Goal: Find specific page/section: Find specific page/section

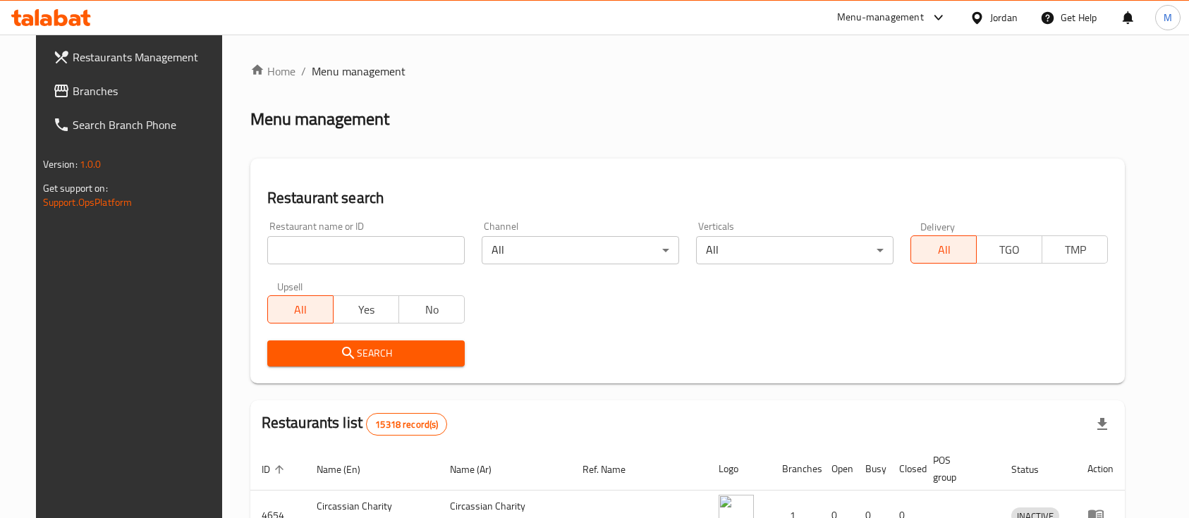
click at [340, 250] on div at bounding box center [594, 259] width 1189 height 518
drag, startPoint x: 0, startPoint y: 0, endPoint x: 345, endPoint y: 245, distance: 423.7
click at [340, 250] on input "search" at bounding box center [365, 250] width 197 height 28
type input "س"
type input "غيث"
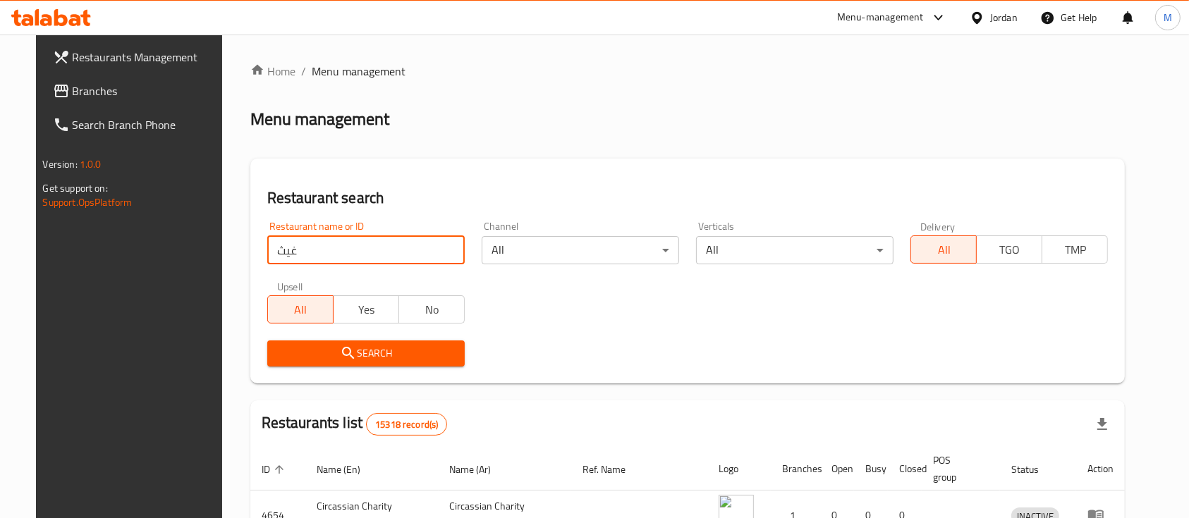
click button "Search" at bounding box center [365, 353] width 197 height 26
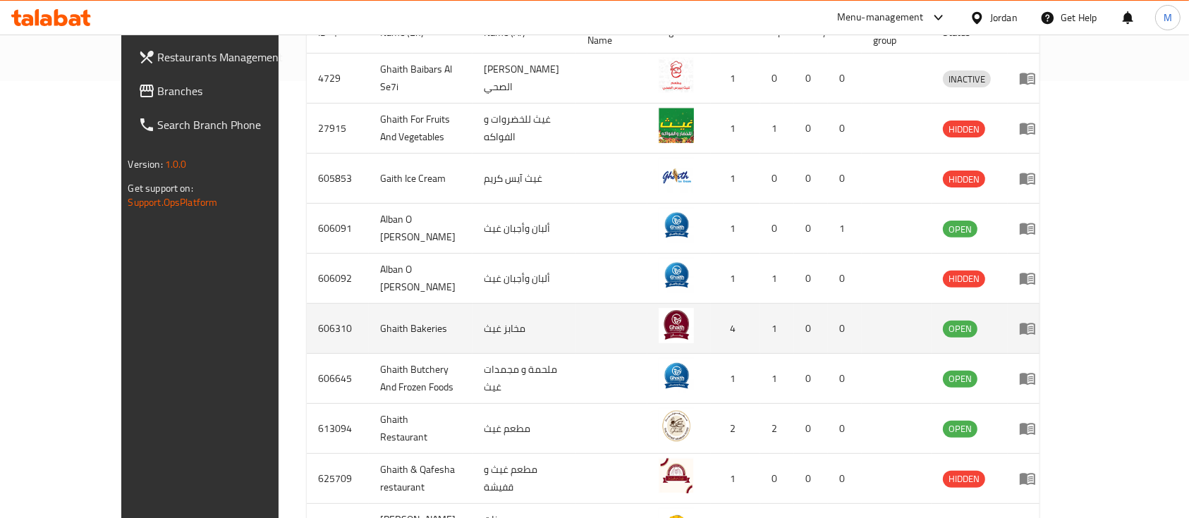
scroll to position [469, 0]
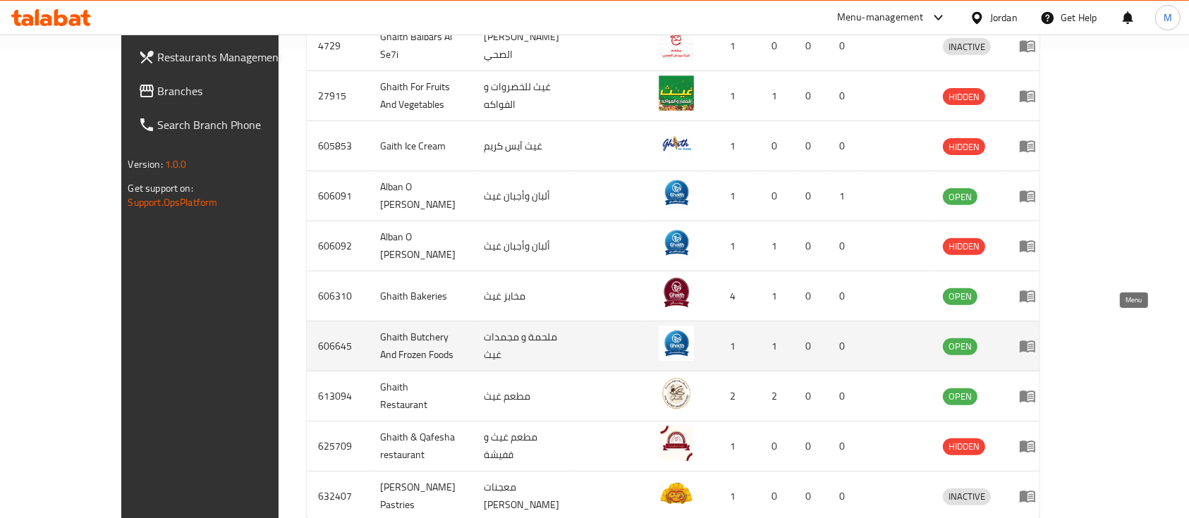
click at [1035, 341] on icon "enhanced table" at bounding box center [1027, 347] width 16 height 12
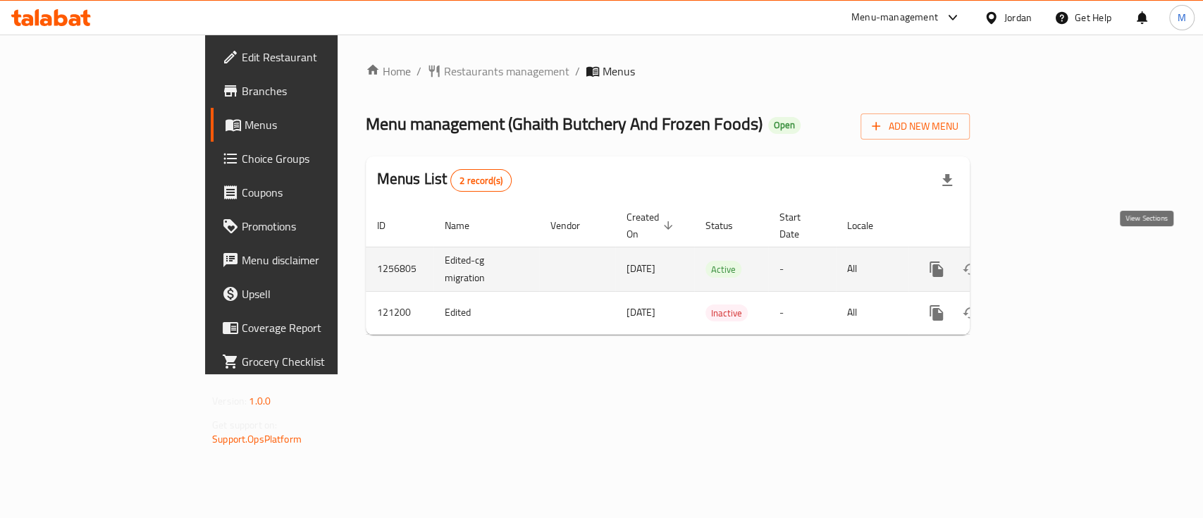
click at [1047, 261] on icon "enhanced table" at bounding box center [1038, 269] width 17 height 17
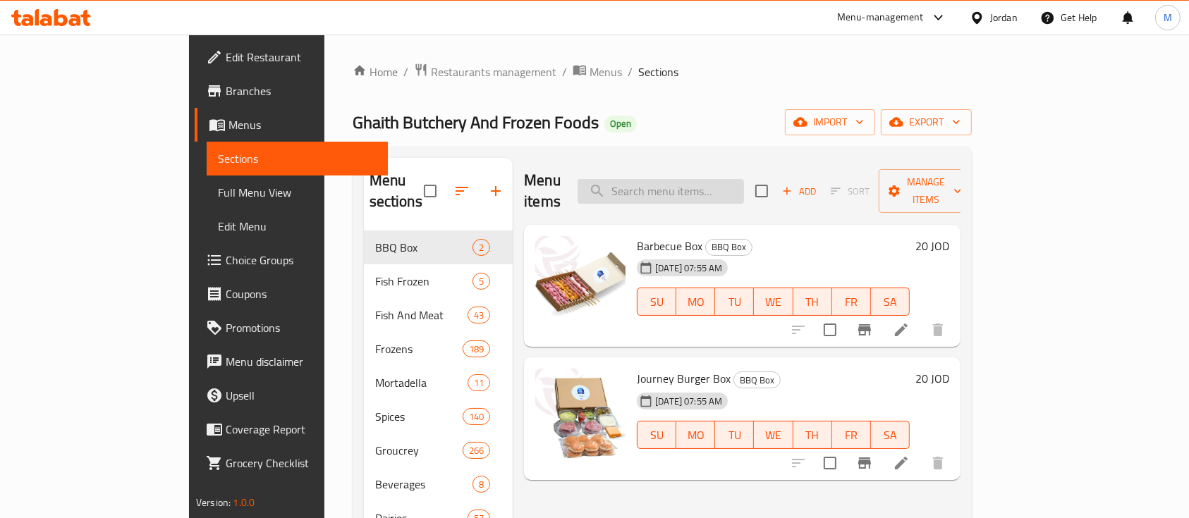
click at [711, 189] on input "search" at bounding box center [660, 191] width 166 height 25
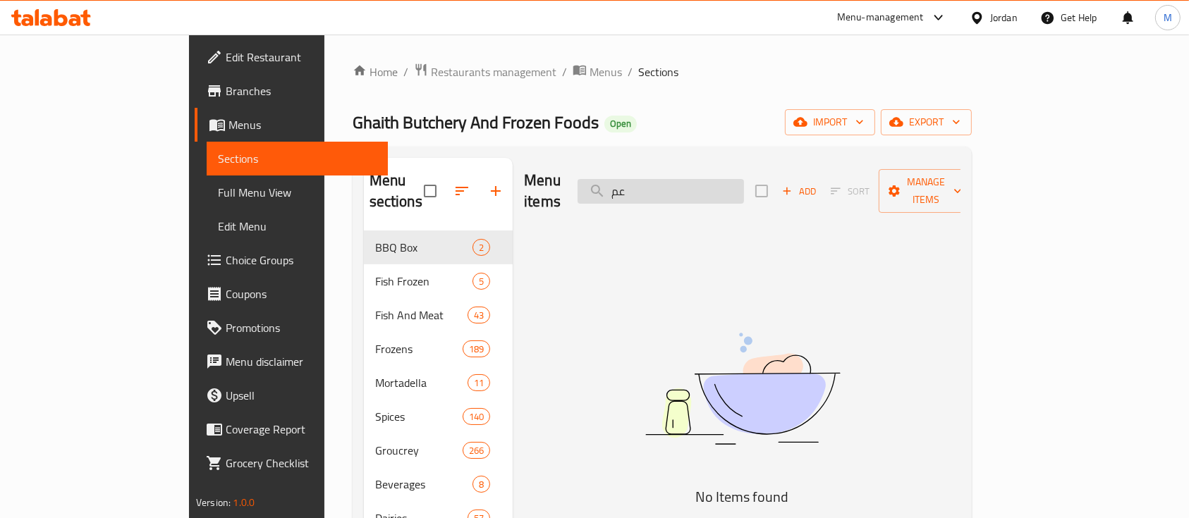
type input "ع"
type input "ق"
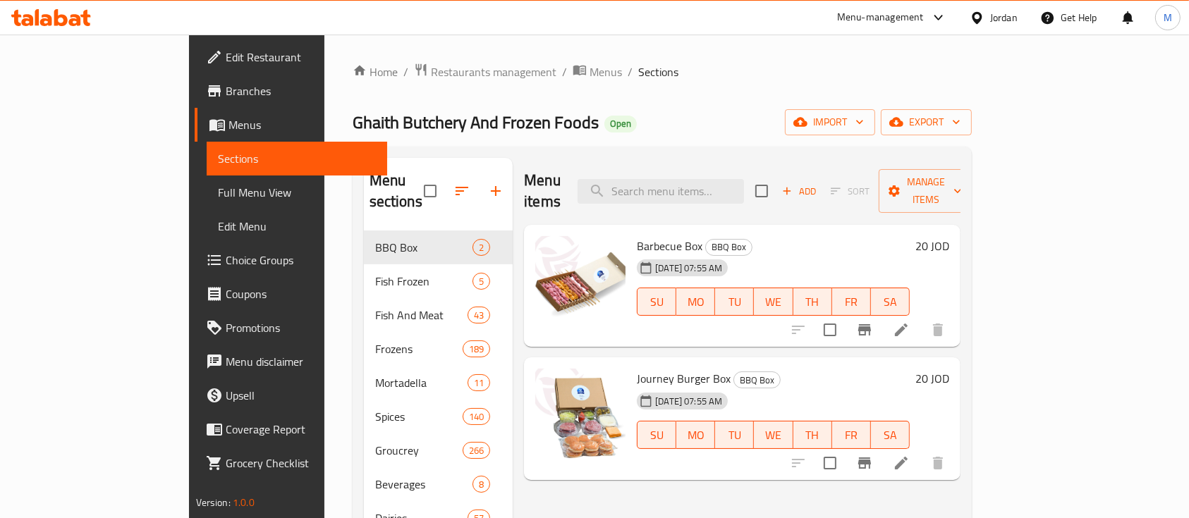
click at [352, 116] on span "Ghaith Butchery And Frozen Foods" at bounding box center [475, 122] width 246 height 32
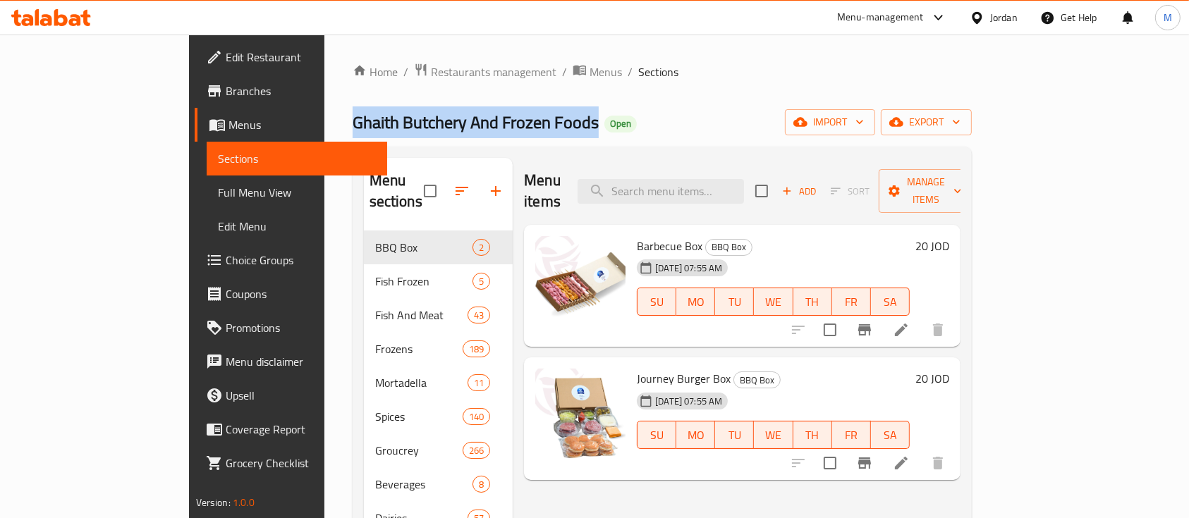
click at [352, 116] on span "Ghaith Butchery And Frozen Foods" at bounding box center [475, 122] width 246 height 32
copy span "Ghaith Butchery And Frozen Foods"
click at [226, 92] on span "Branches" at bounding box center [301, 90] width 151 height 17
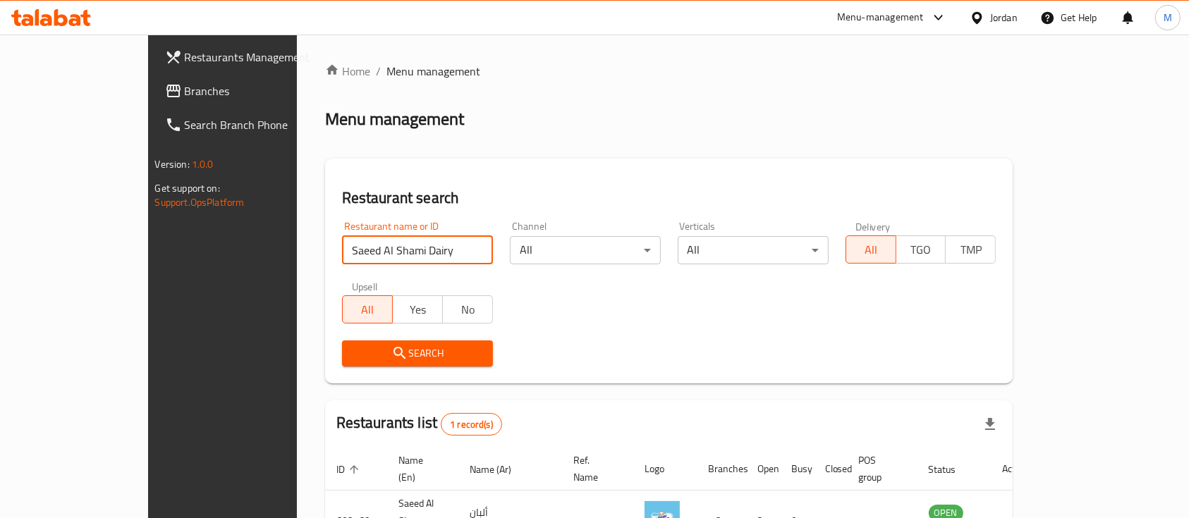
click at [402, 245] on input "Saeed Al Shami Dairy" at bounding box center [417, 250] width 151 height 28
type input "غيث"
click button "Search" at bounding box center [417, 353] width 151 height 26
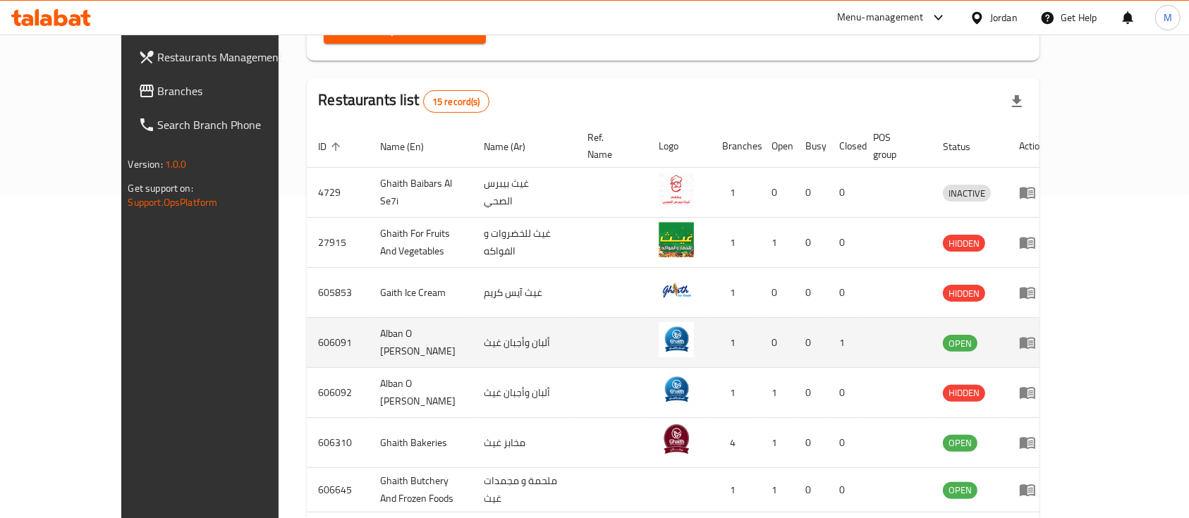
scroll to position [376, 0]
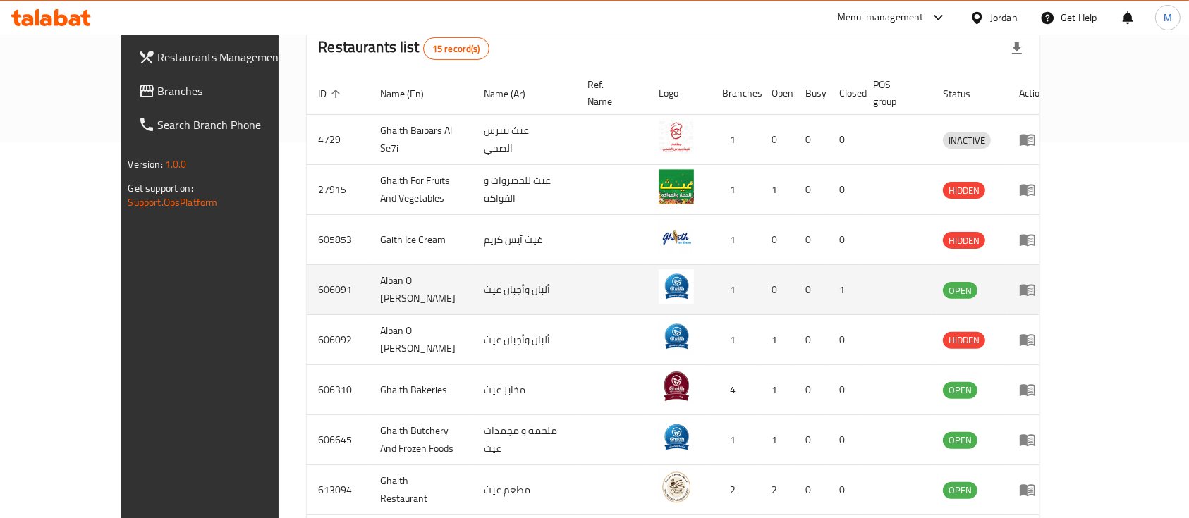
click at [1035, 285] on icon "enhanced table" at bounding box center [1027, 291] width 16 height 12
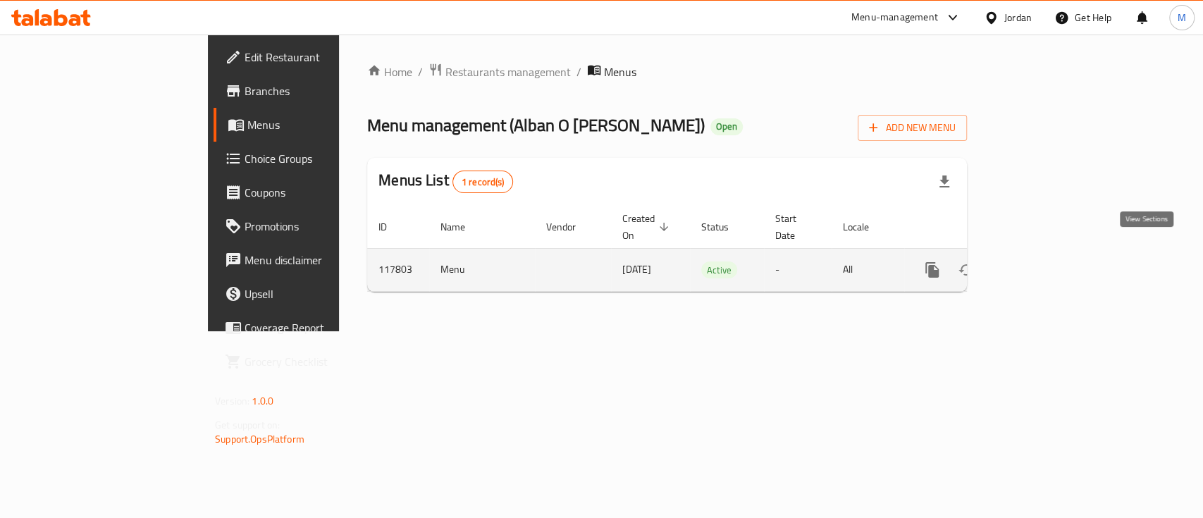
click at [1043, 262] on icon "enhanced table" at bounding box center [1034, 270] width 17 height 17
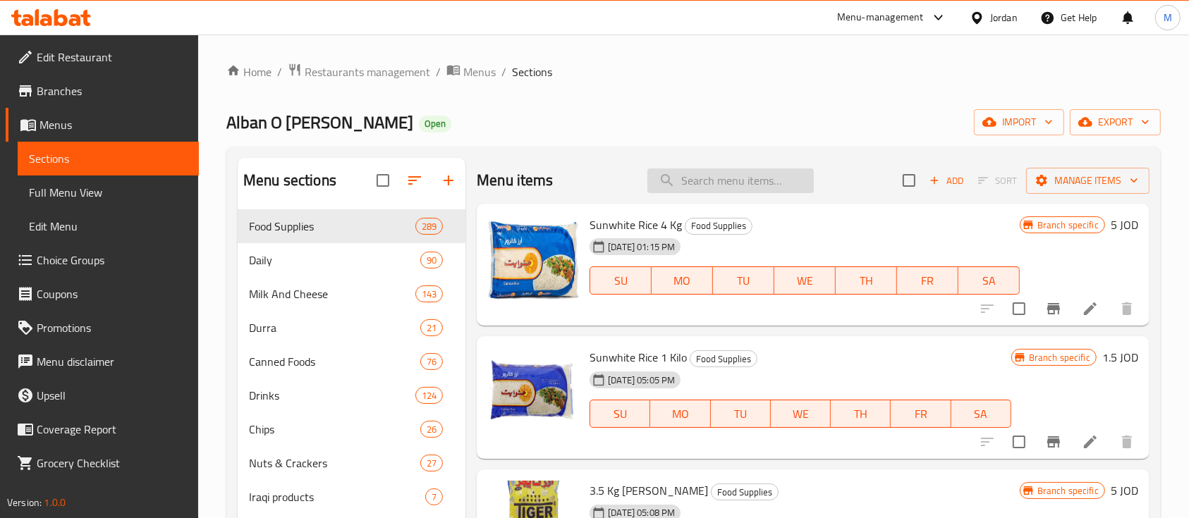
click at [753, 183] on input "search" at bounding box center [730, 180] width 166 height 25
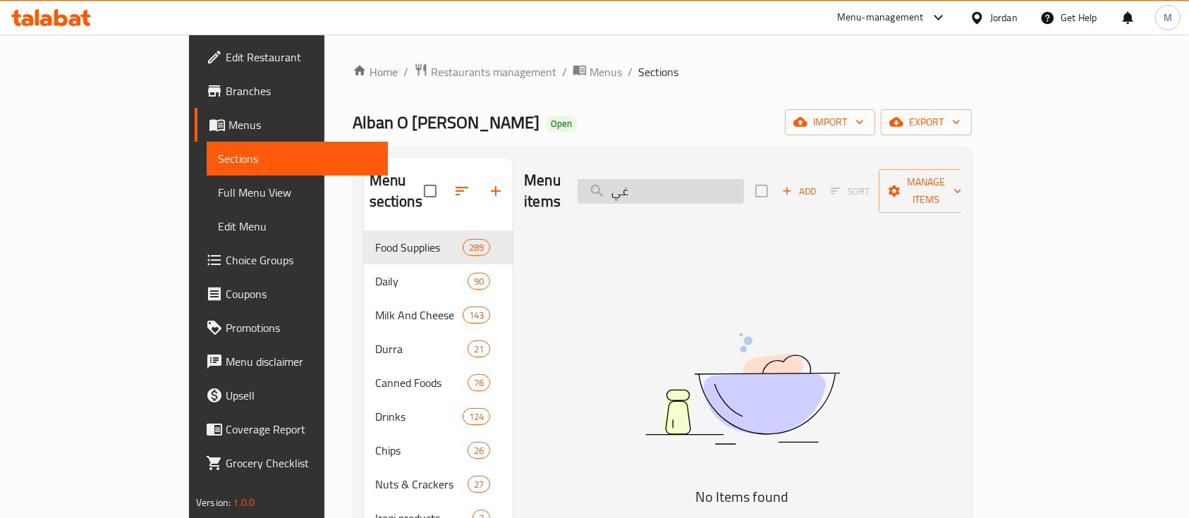
type input "غ"
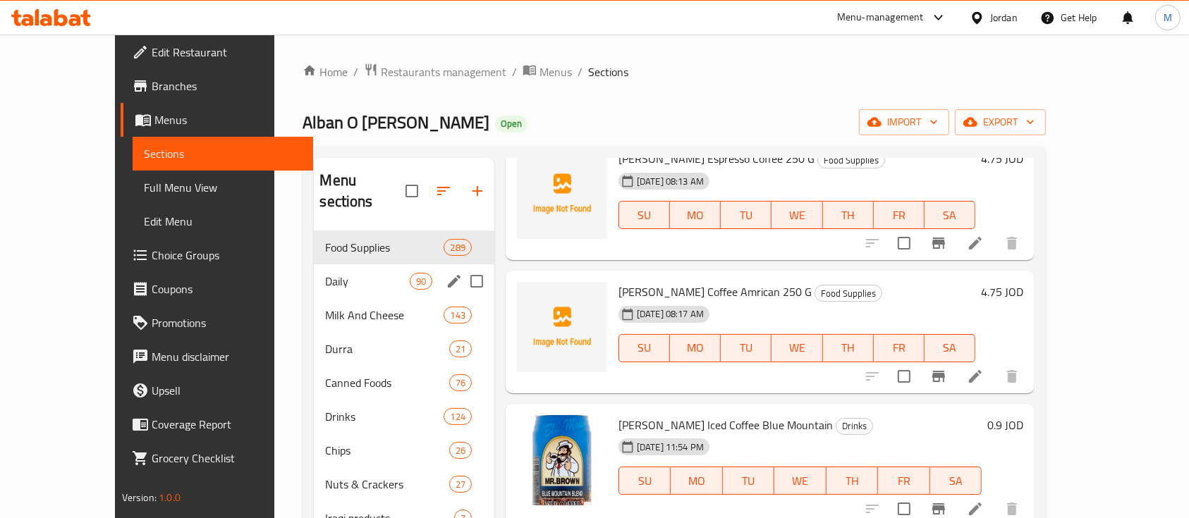
click at [327, 269] on div "Daily 90" at bounding box center [404, 281] width 180 height 34
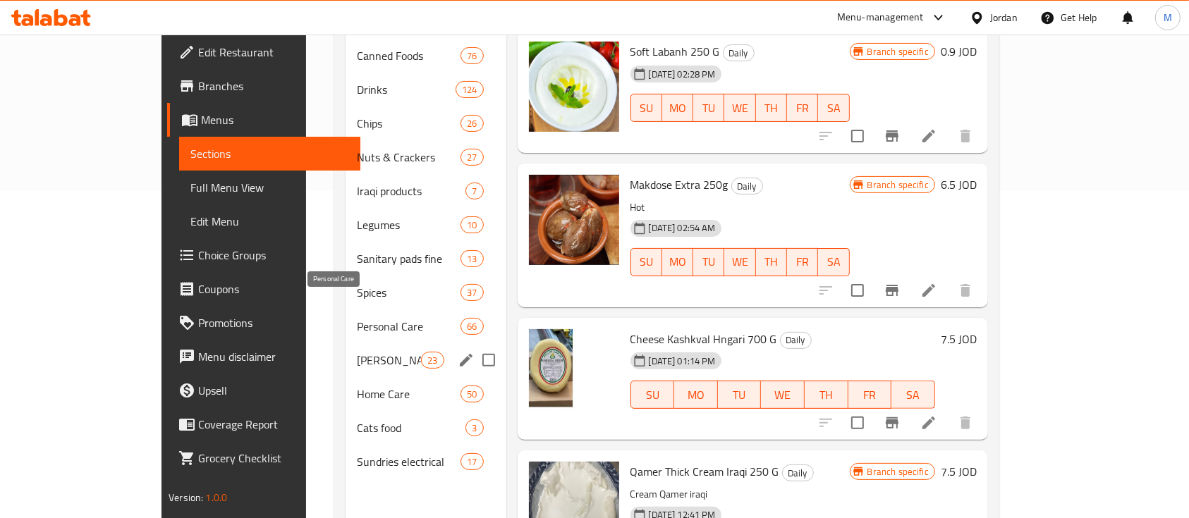
scroll to position [359, 0]
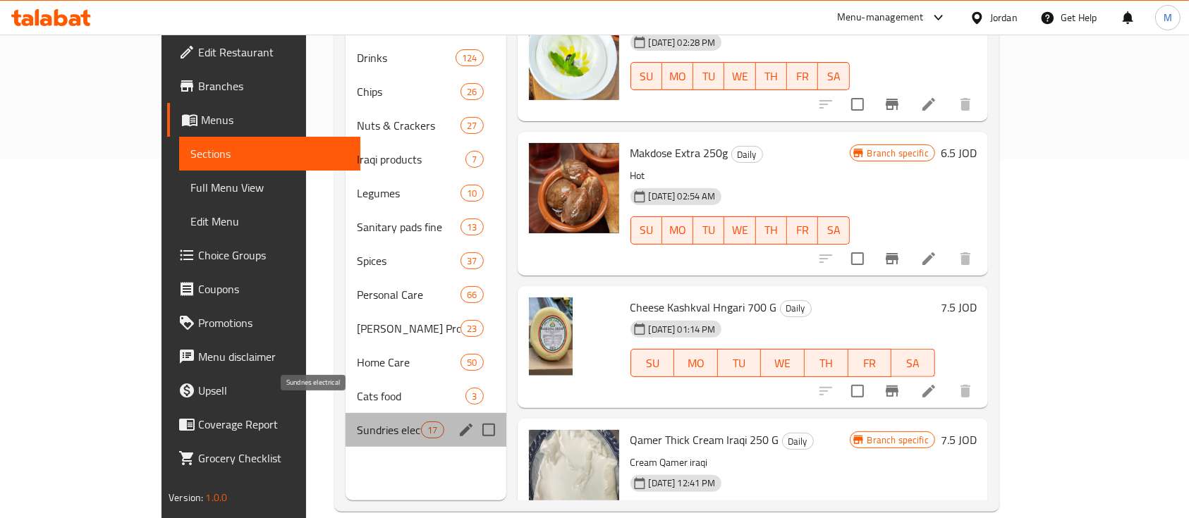
click at [357, 422] on span "Sundries electrical" at bounding box center [389, 430] width 64 height 17
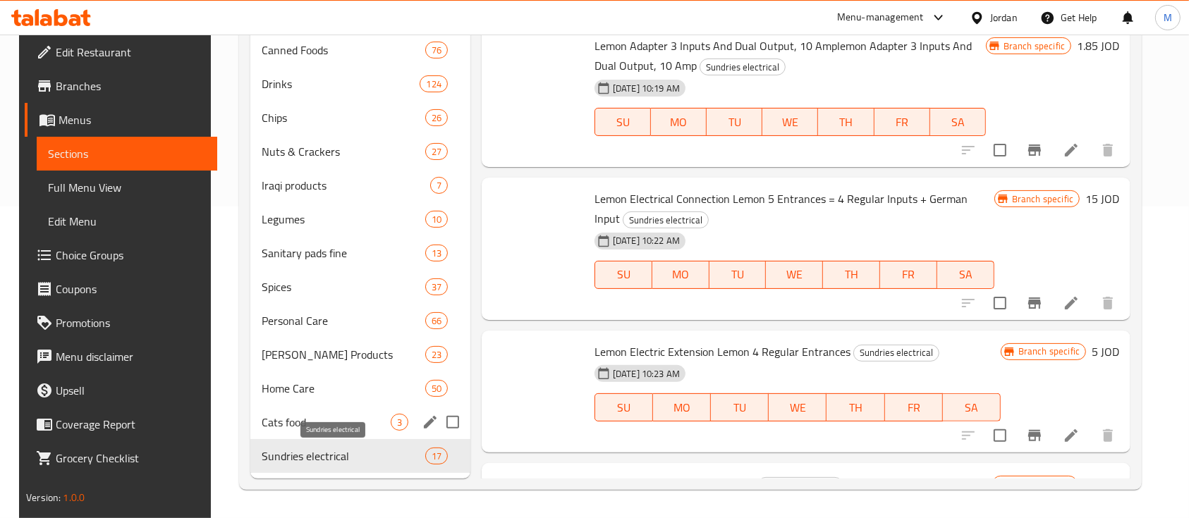
scroll to position [311, 0]
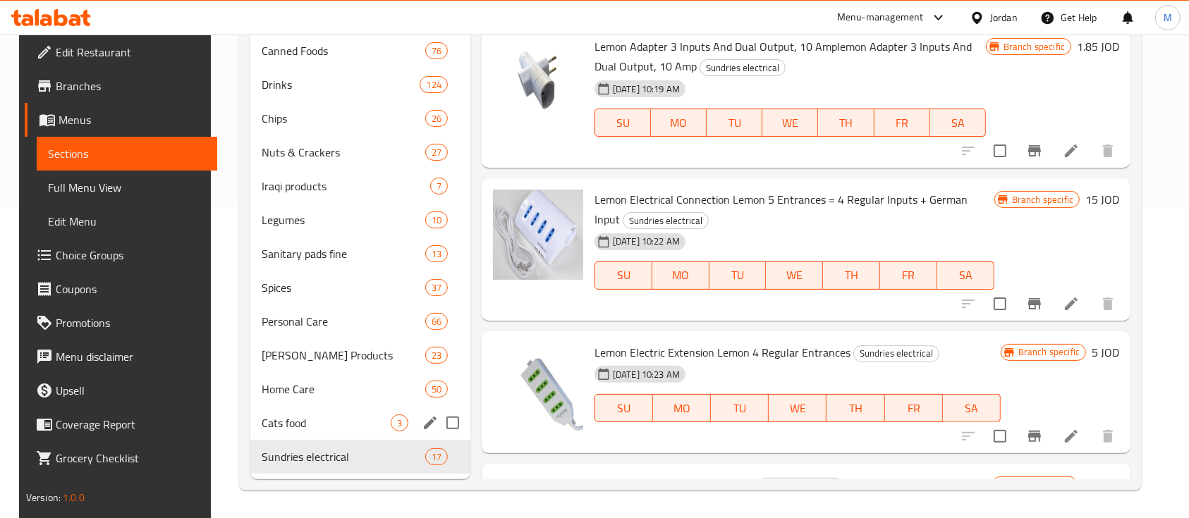
click at [314, 407] on div "Cats food 3" at bounding box center [360, 423] width 220 height 34
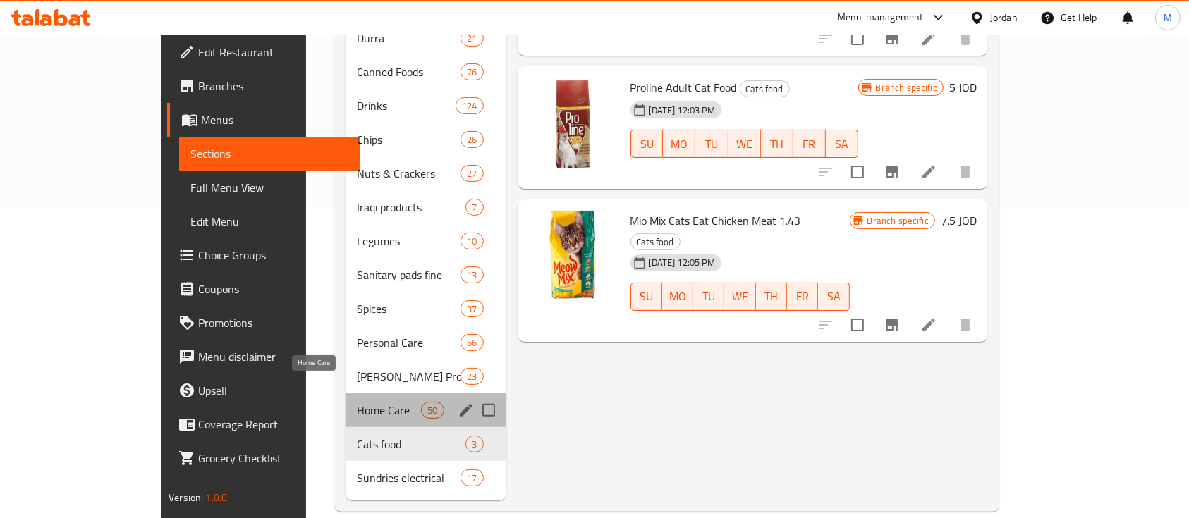
click at [357, 402] on span "Home Care" at bounding box center [389, 410] width 64 height 17
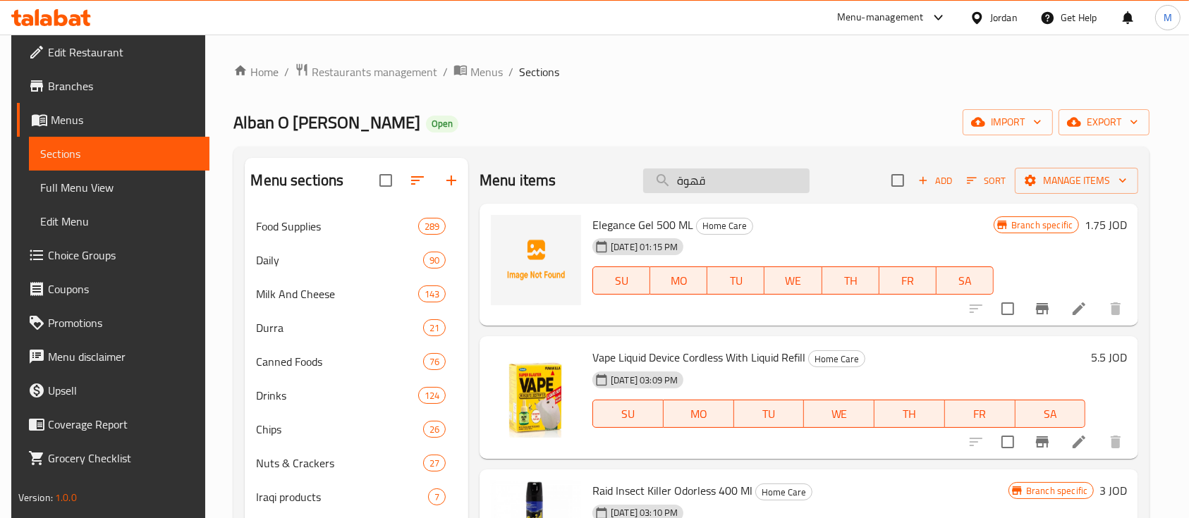
click at [761, 171] on input "قهوة" at bounding box center [726, 180] width 166 height 25
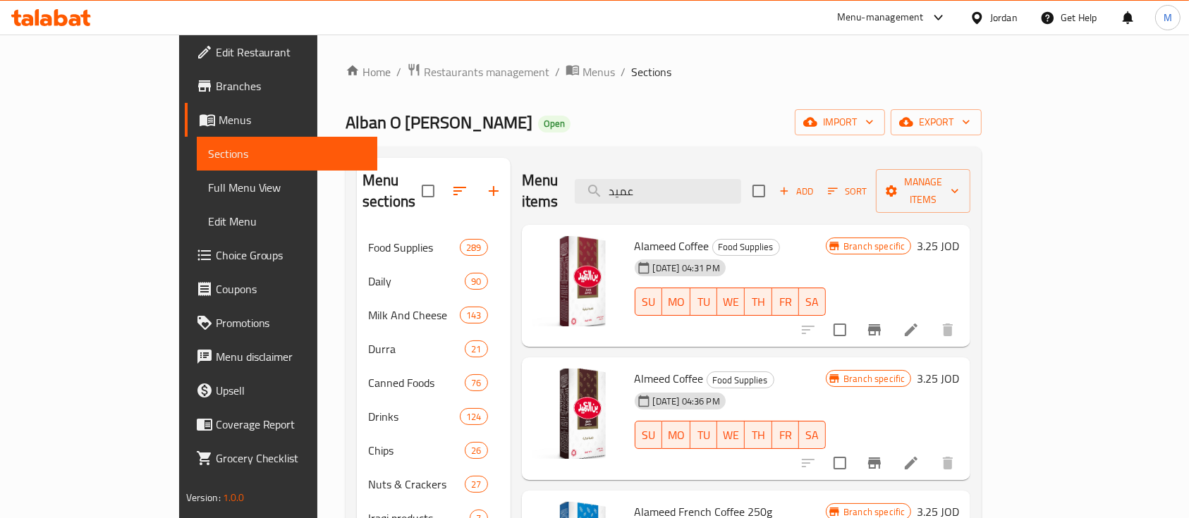
type input "عميد"
click at [883, 321] on icon "Branch-specific-item" at bounding box center [874, 329] width 17 height 17
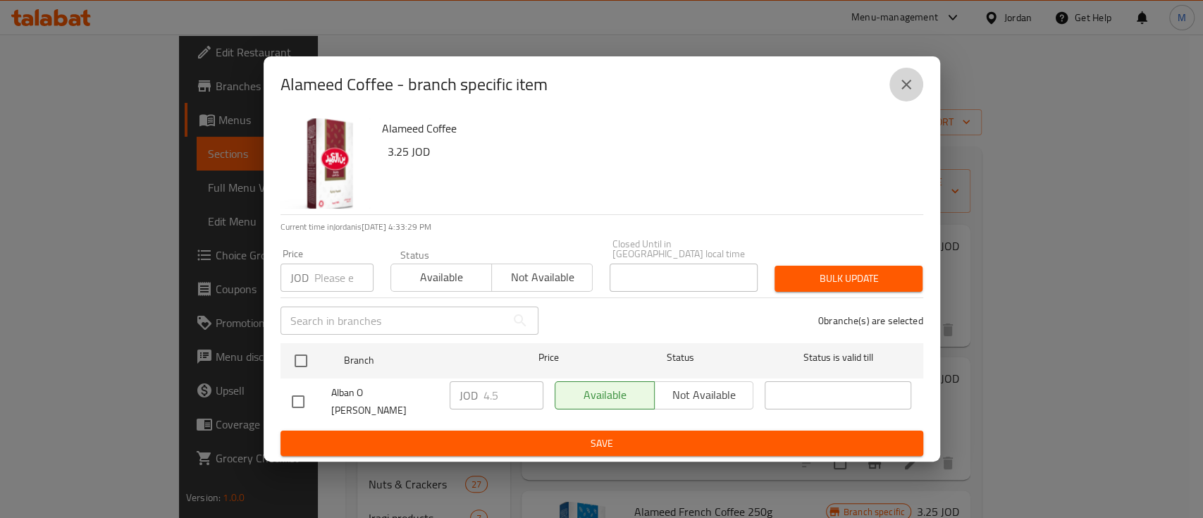
click at [903, 93] on icon "close" at bounding box center [906, 84] width 17 height 17
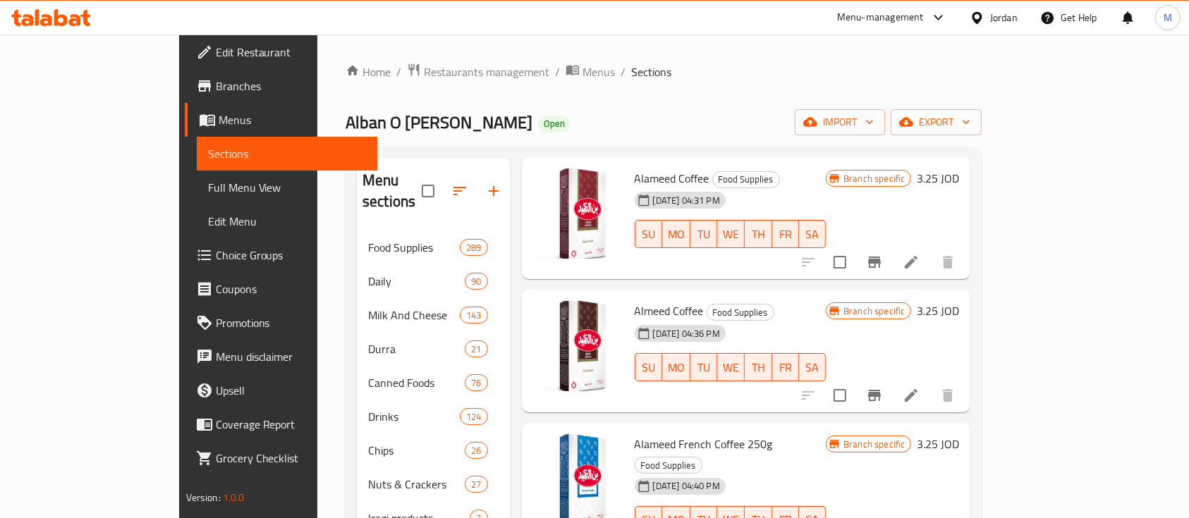
scroll to position [94, 0]
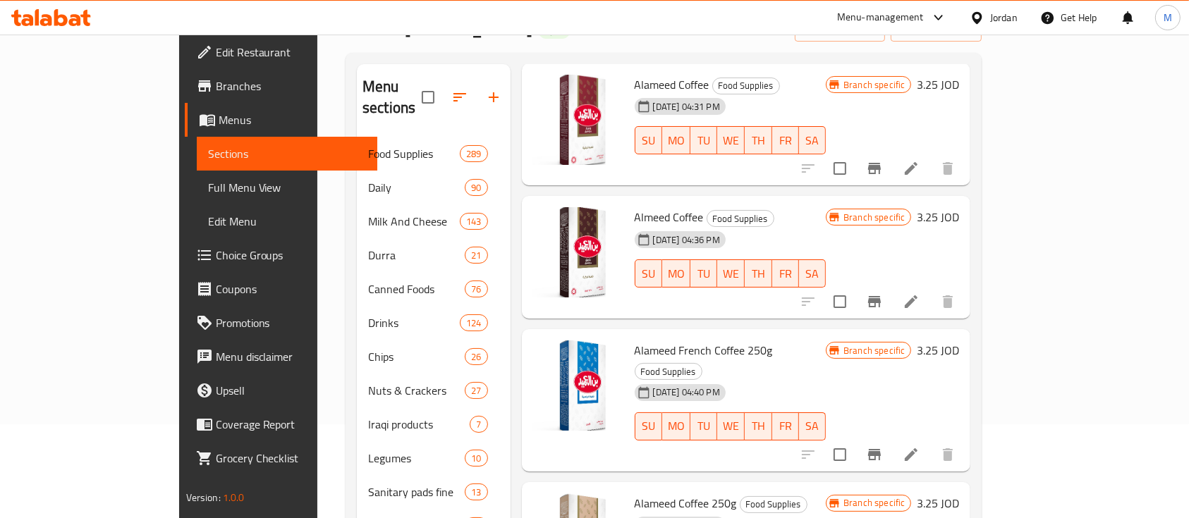
click at [883, 446] on icon "Branch-specific-item" at bounding box center [874, 454] width 17 height 17
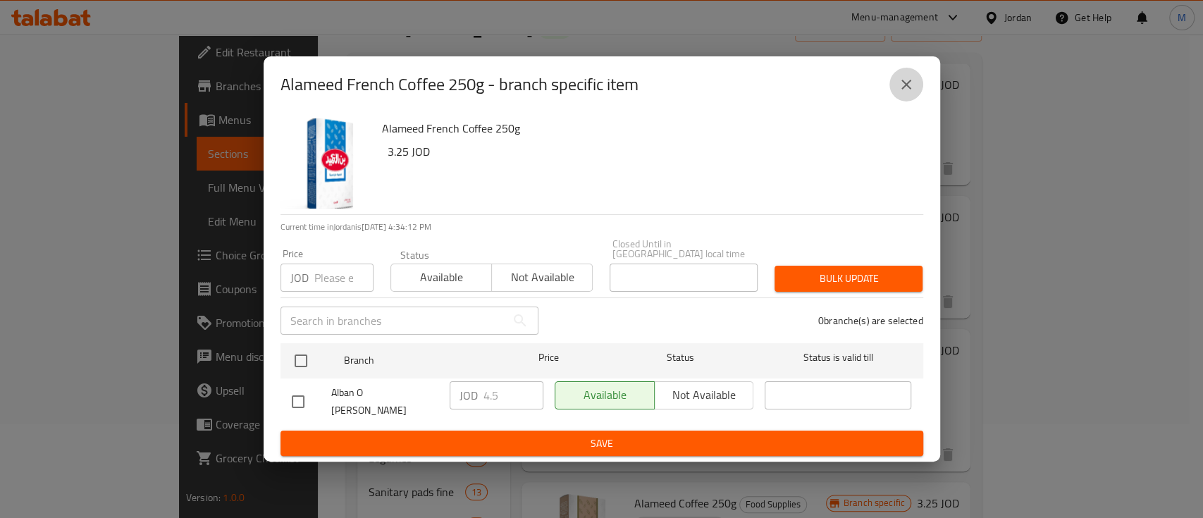
click at [914, 93] on icon "close" at bounding box center [906, 84] width 17 height 17
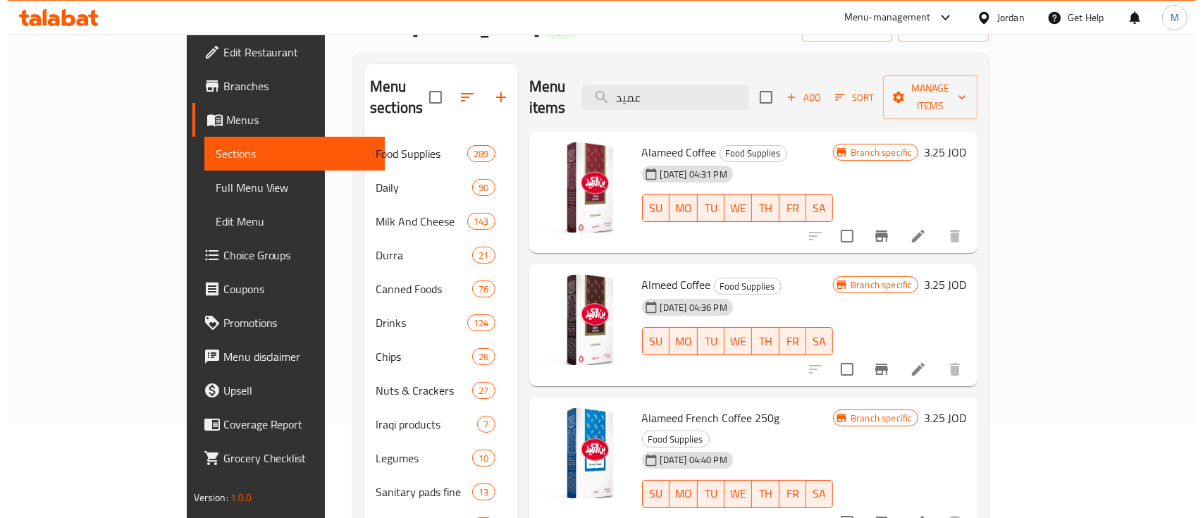
scroll to position [0, 0]
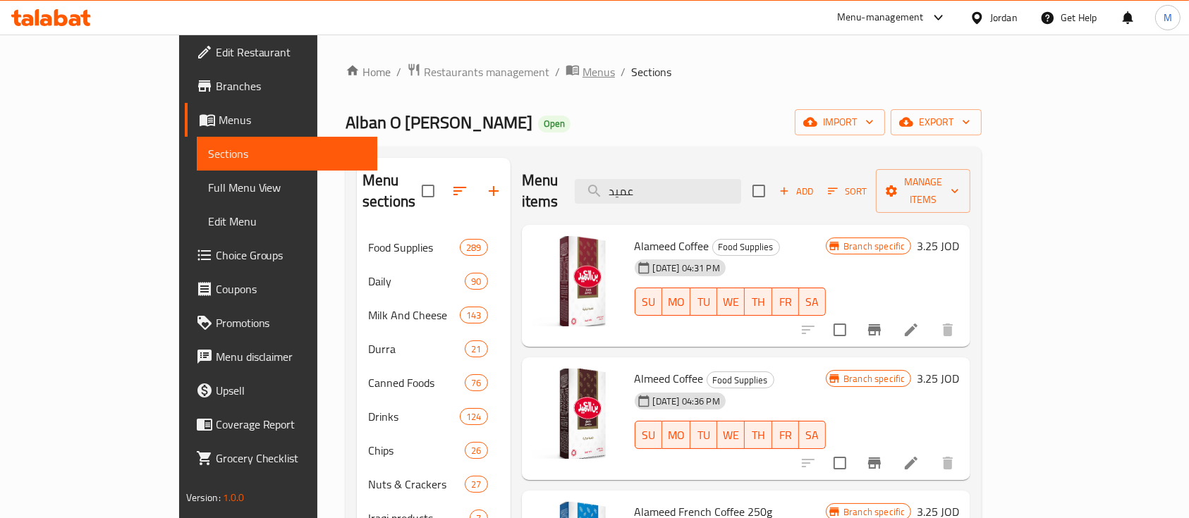
click at [582, 78] on span "Menus" at bounding box center [598, 71] width 32 height 17
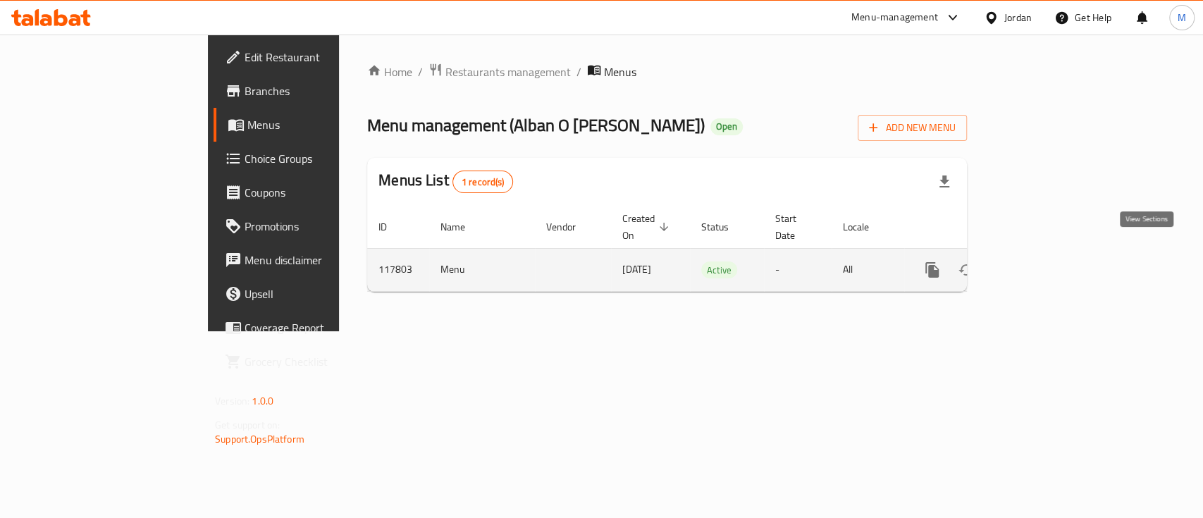
click at [1043, 262] on icon "enhanced table" at bounding box center [1034, 270] width 17 height 17
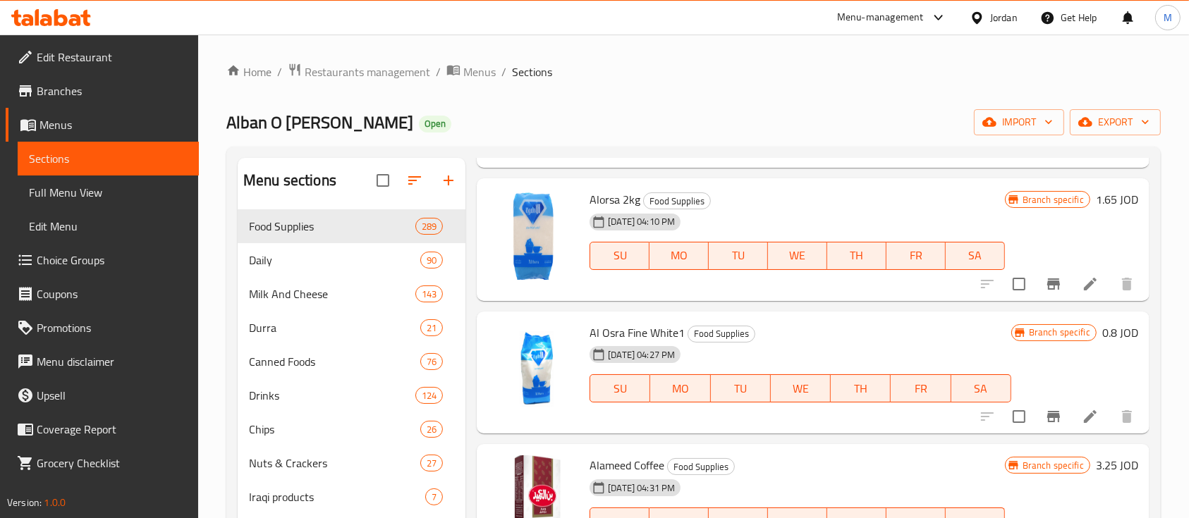
scroll to position [1974, 0]
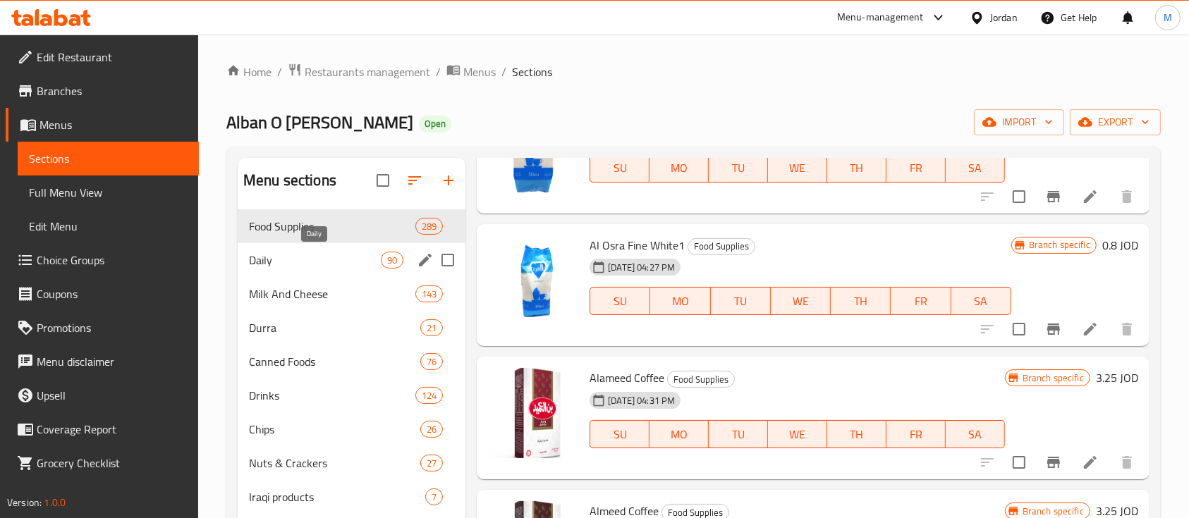
click at [265, 258] on span "Daily" at bounding box center [315, 260] width 132 height 17
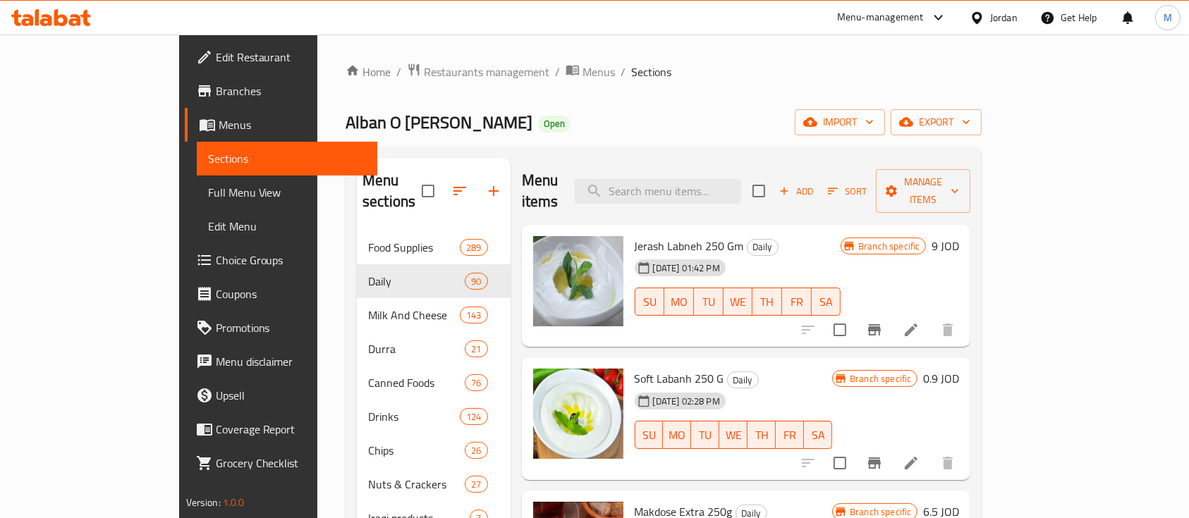
click at [345, 116] on span "Alban O [PERSON_NAME]" at bounding box center [438, 122] width 187 height 32
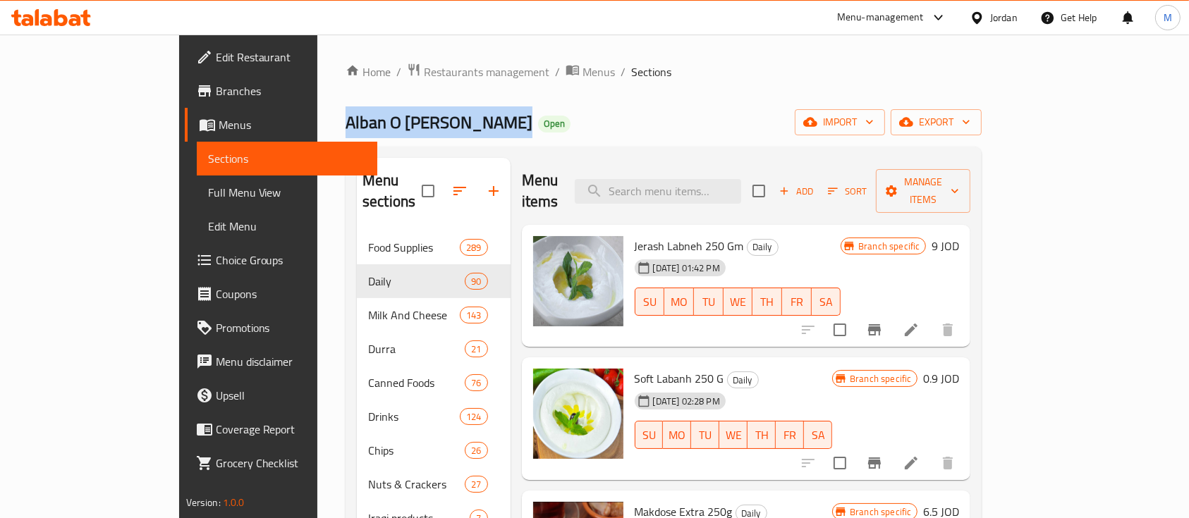
click at [345, 116] on span "Alban O [PERSON_NAME]" at bounding box center [438, 122] width 187 height 32
copy span "Alban O [PERSON_NAME]"
click at [216, 97] on span "Branches" at bounding box center [291, 90] width 151 height 17
